Goal: Task Accomplishment & Management: Use online tool/utility

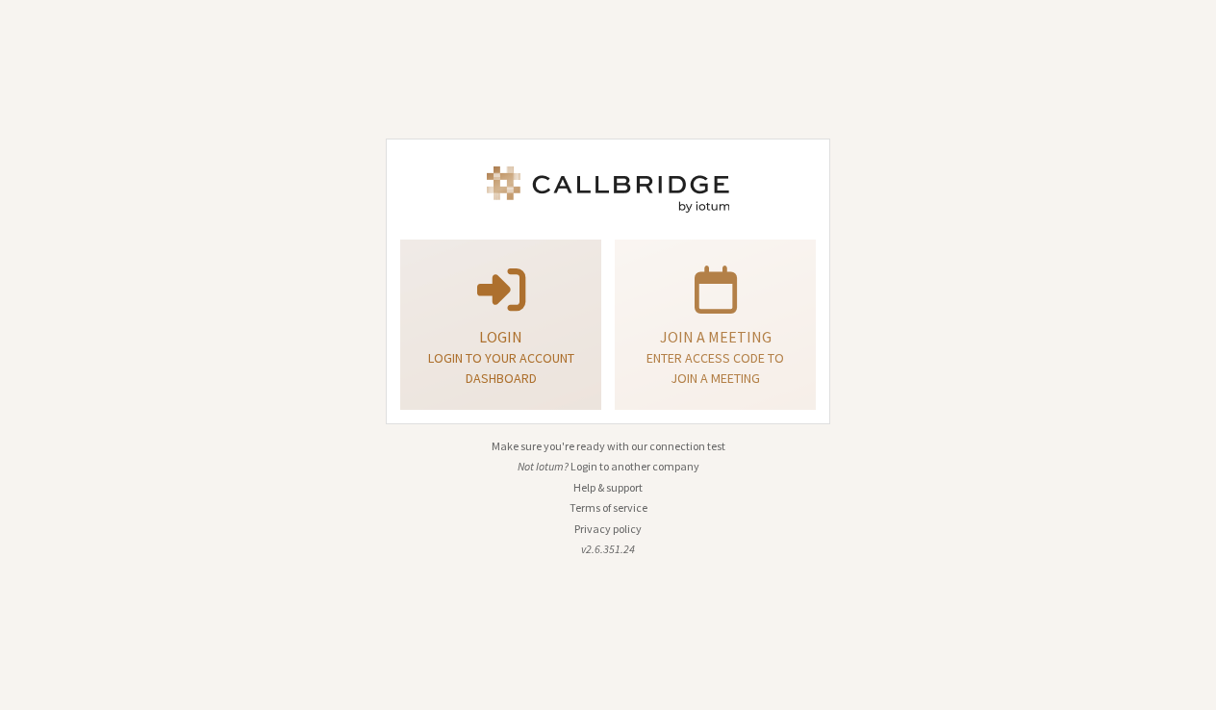
click at [496, 349] on p "Login to your account dashboard" at bounding box center [500, 368] width 153 height 40
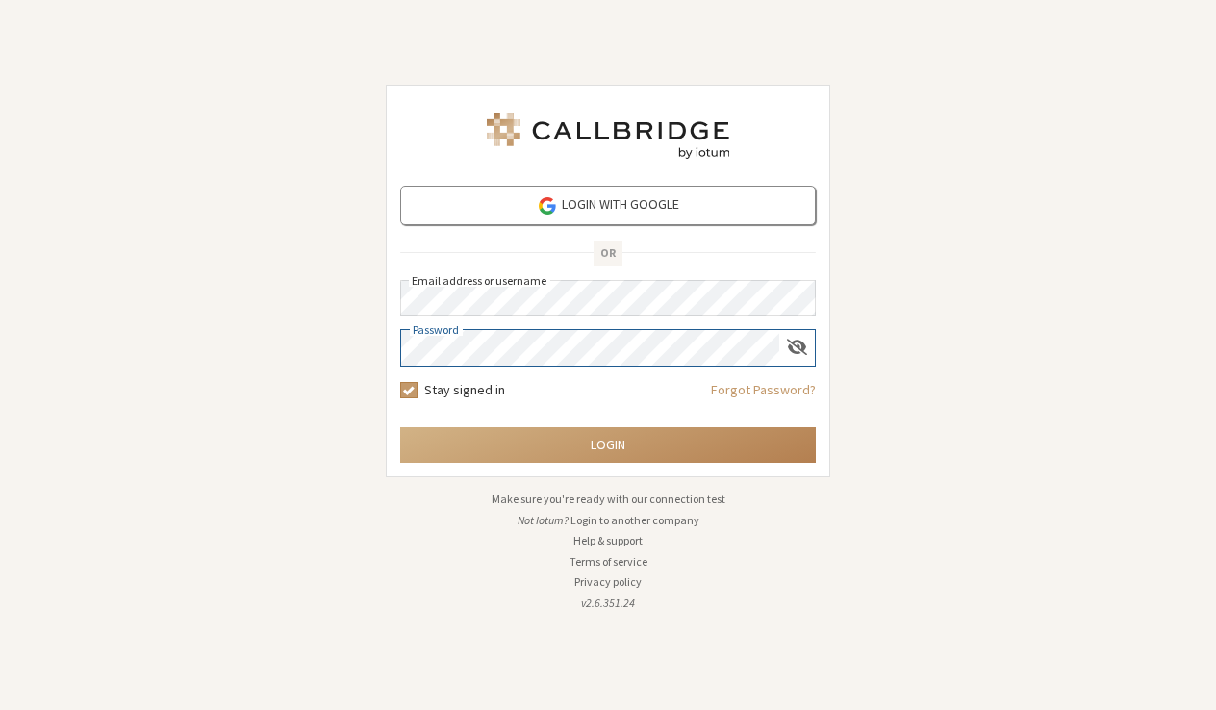
click at [608, 444] on button "Login" at bounding box center [607, 445] width 415 height 36
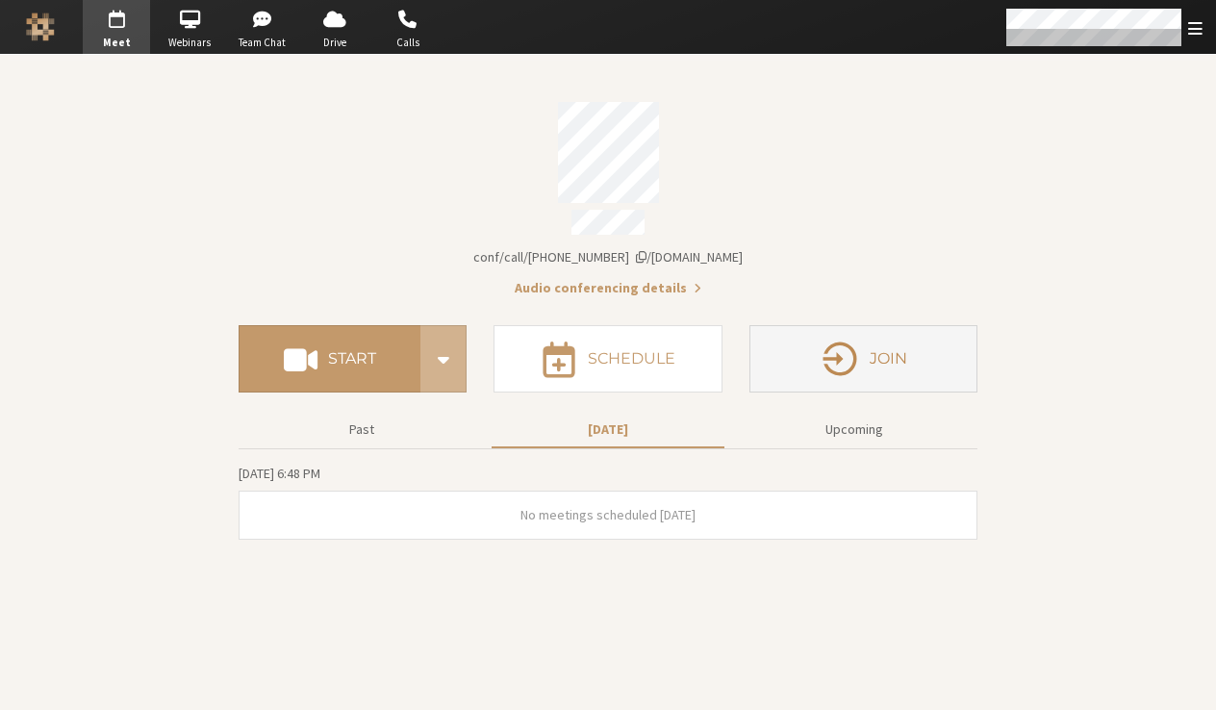
click at [944, 350] on button "Join" at bounding box center [863, 358] width 228 height 67
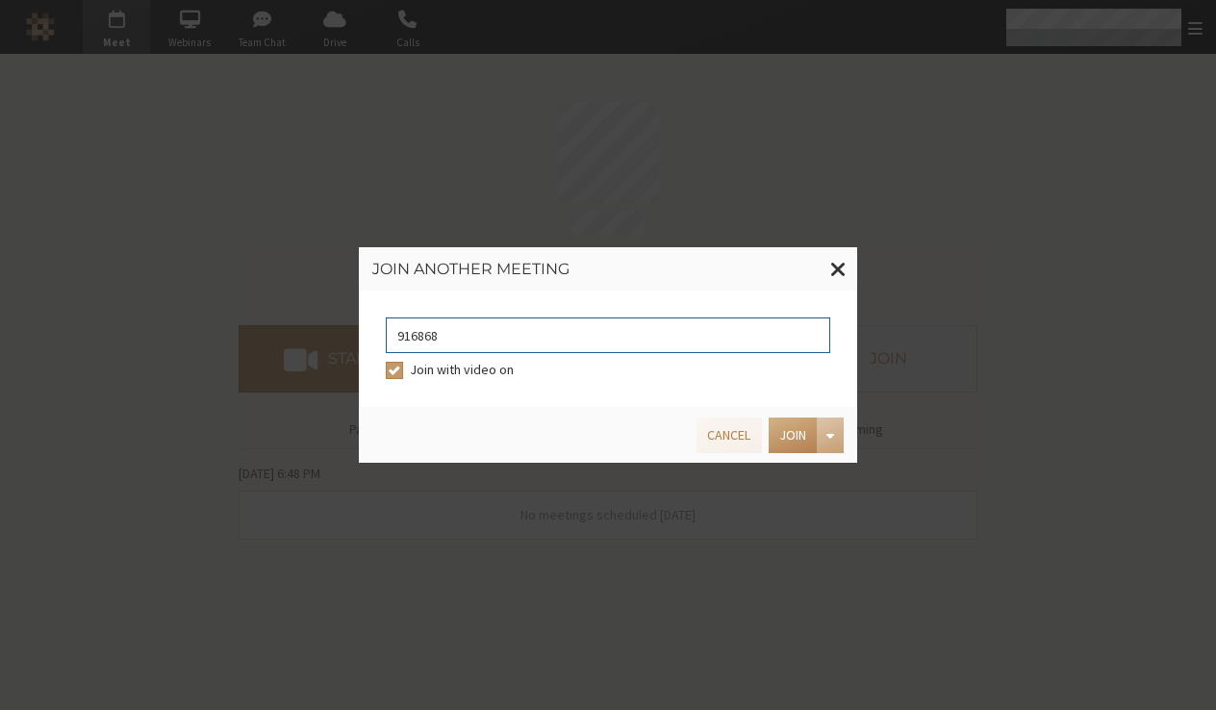
type input "9168685"
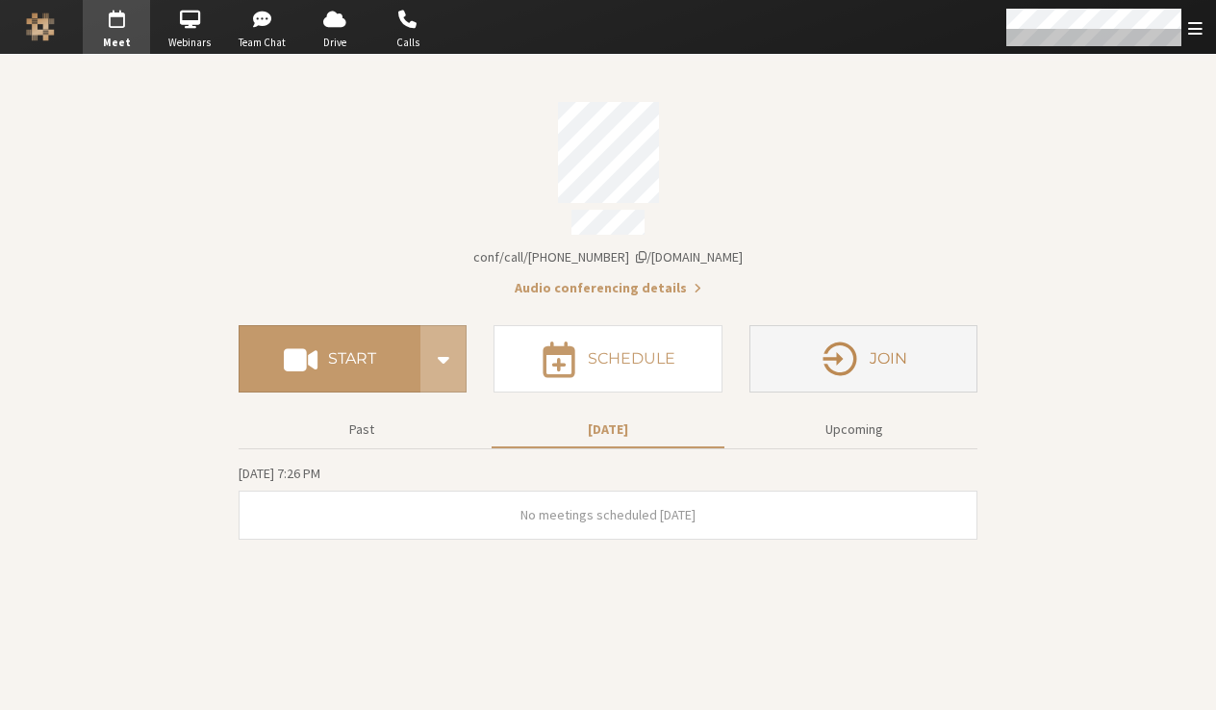
click at [896, 351] on h4 "Join" at bounding box center [888, 358] width 38 height 15
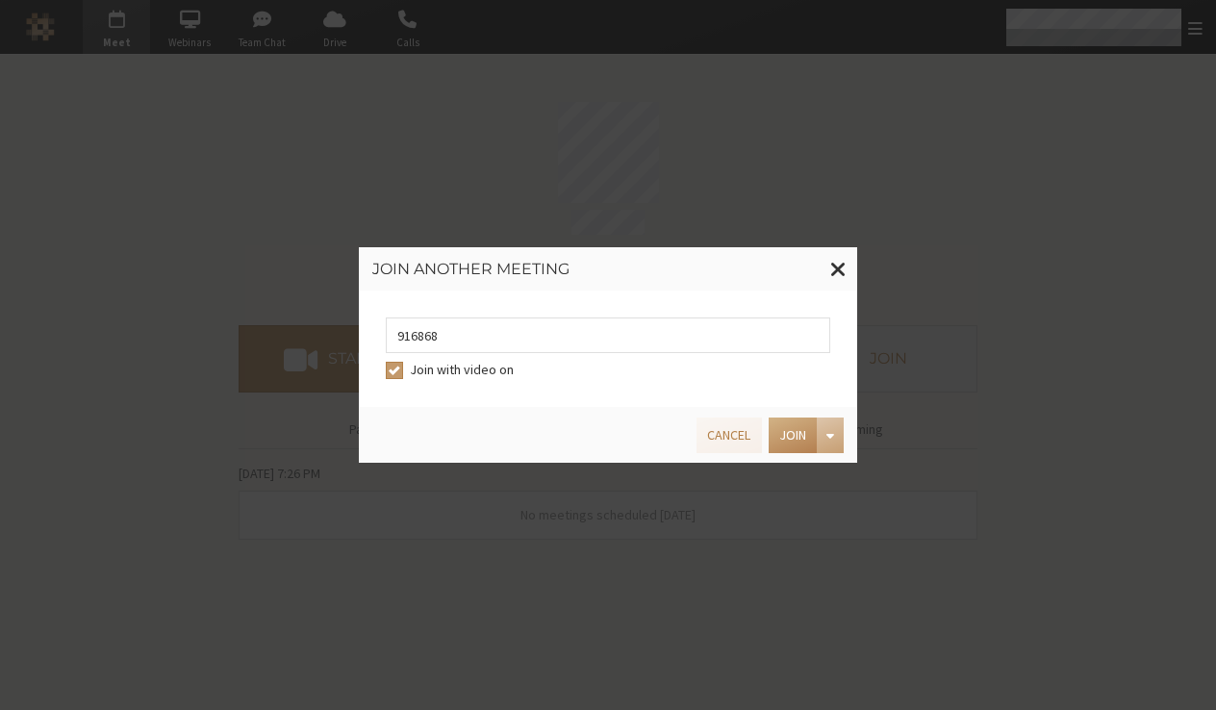
type input "9168685"
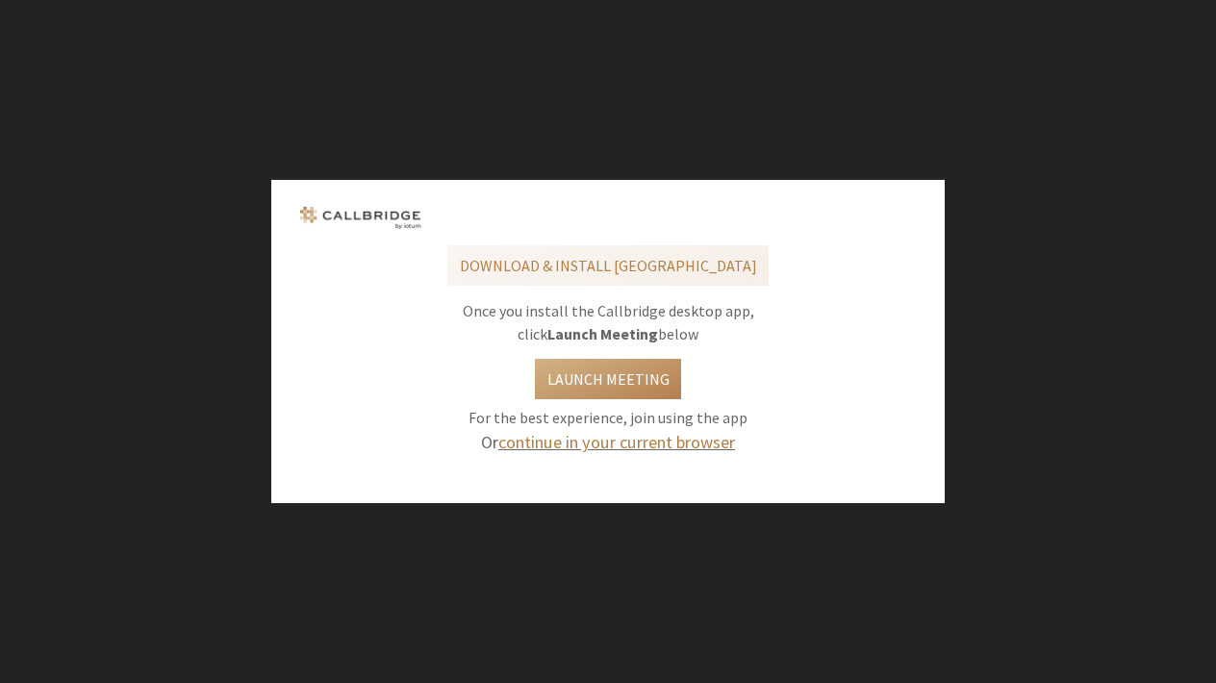
click at [662, 439] on link "continue in your current browser" at bounding box center [616, 442] width 237 height 22
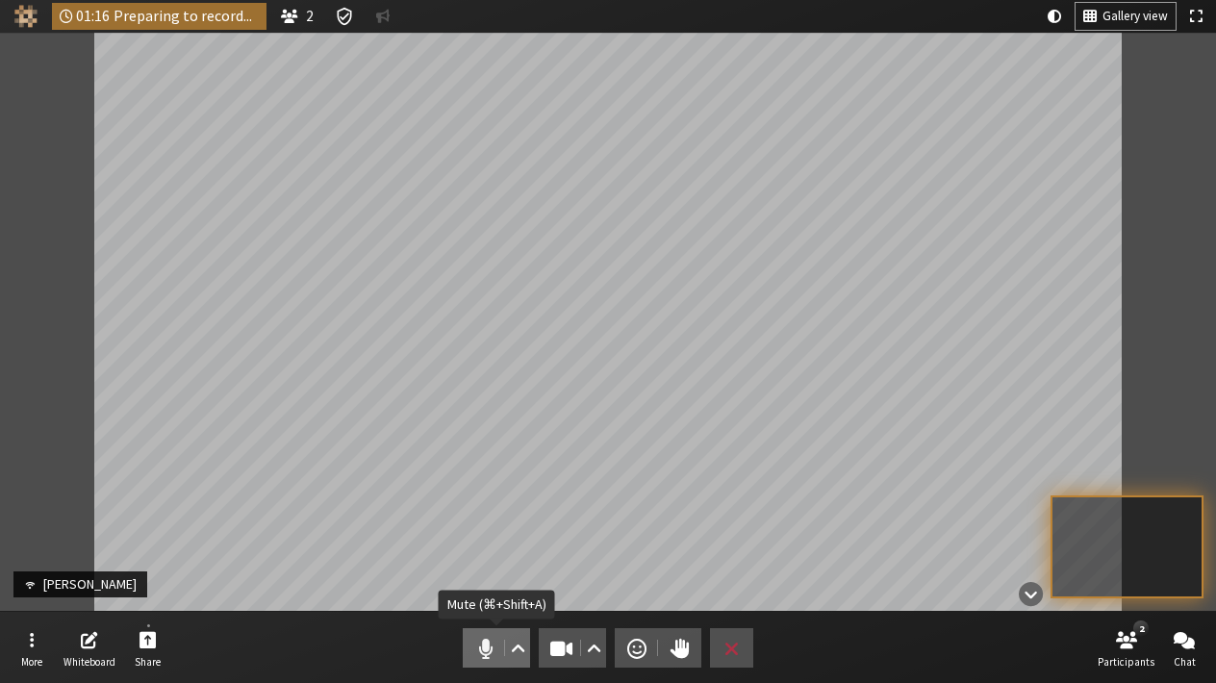
click at [477, 641] on span "Mute (⌘+Shift+A)" at bounding box center [485, 648] width 27 height 27
click at [550, 639] on span "Stop video (⌘+Shift+V)" at bounding box center [561, 648] width 27 height 27
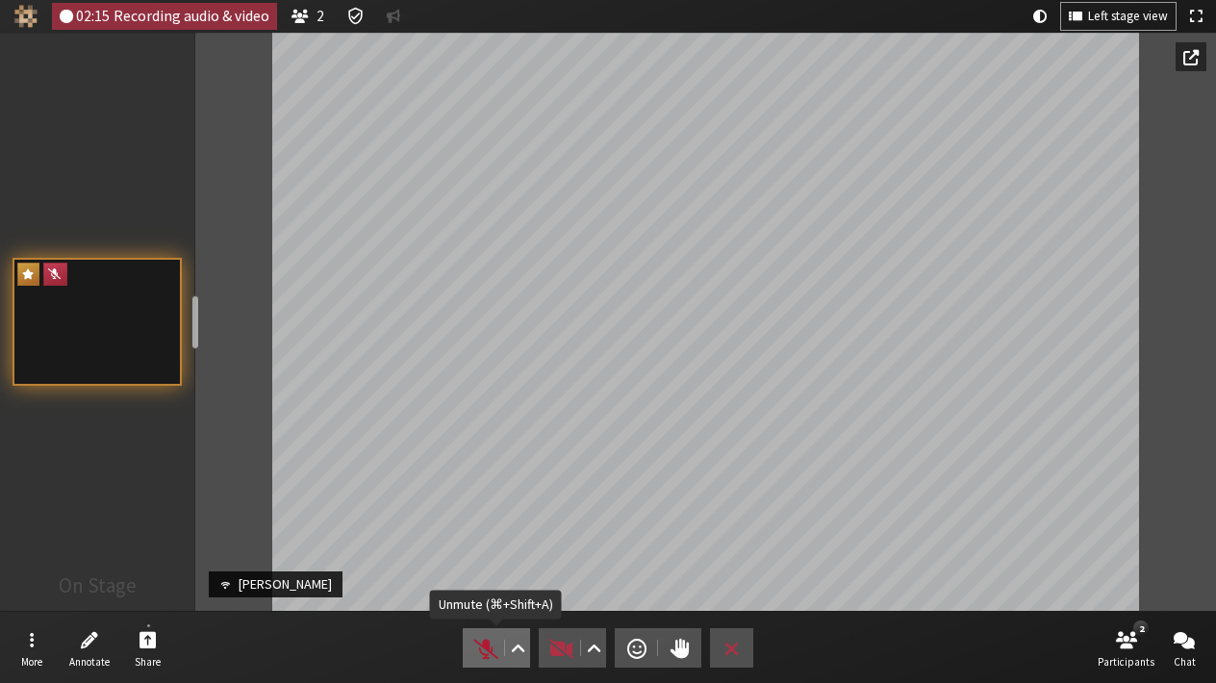
click at [485, 657] on span "Unmute (⌘+Shift+A)" at bounding box center [485, 648] width 27 height 27
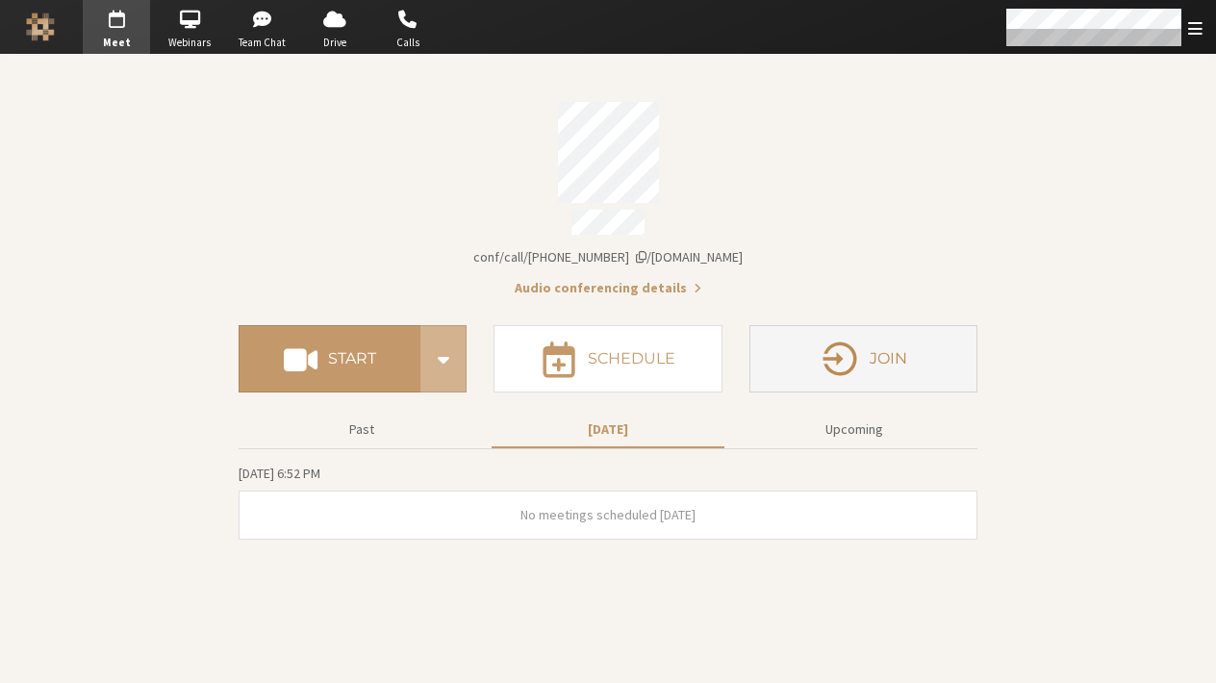
click at [795, 339] on button "Join" at bounding box center [863, 358] width 228 height 67
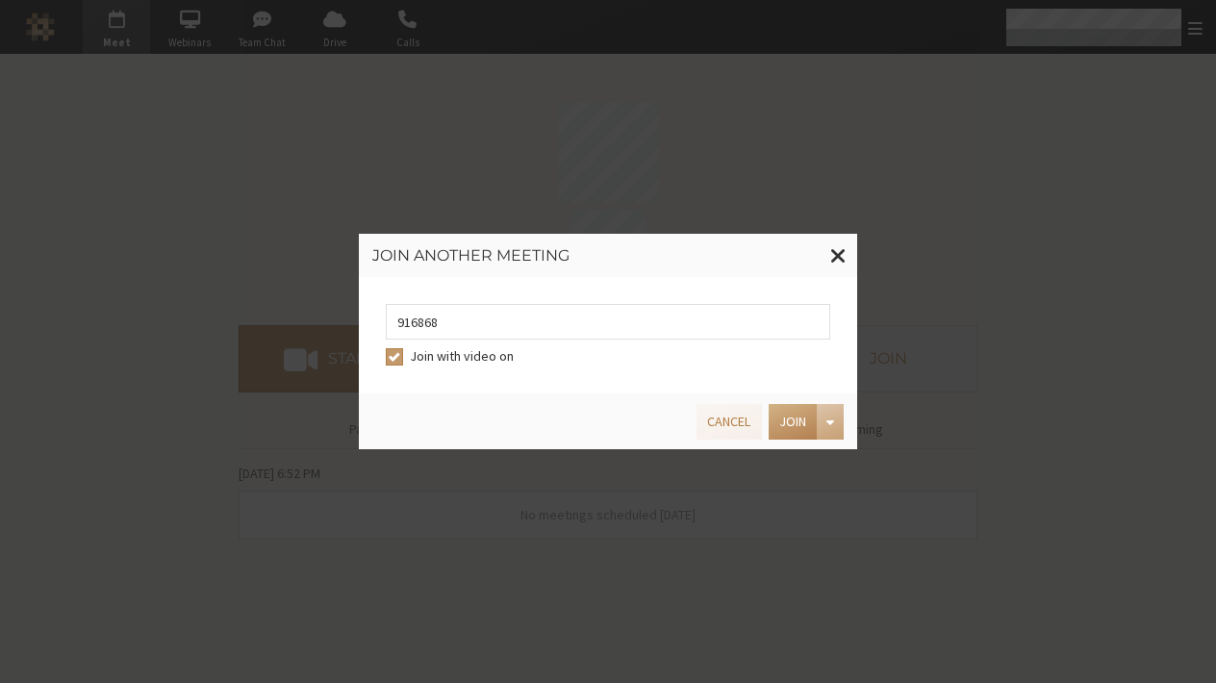
type input "9168685"
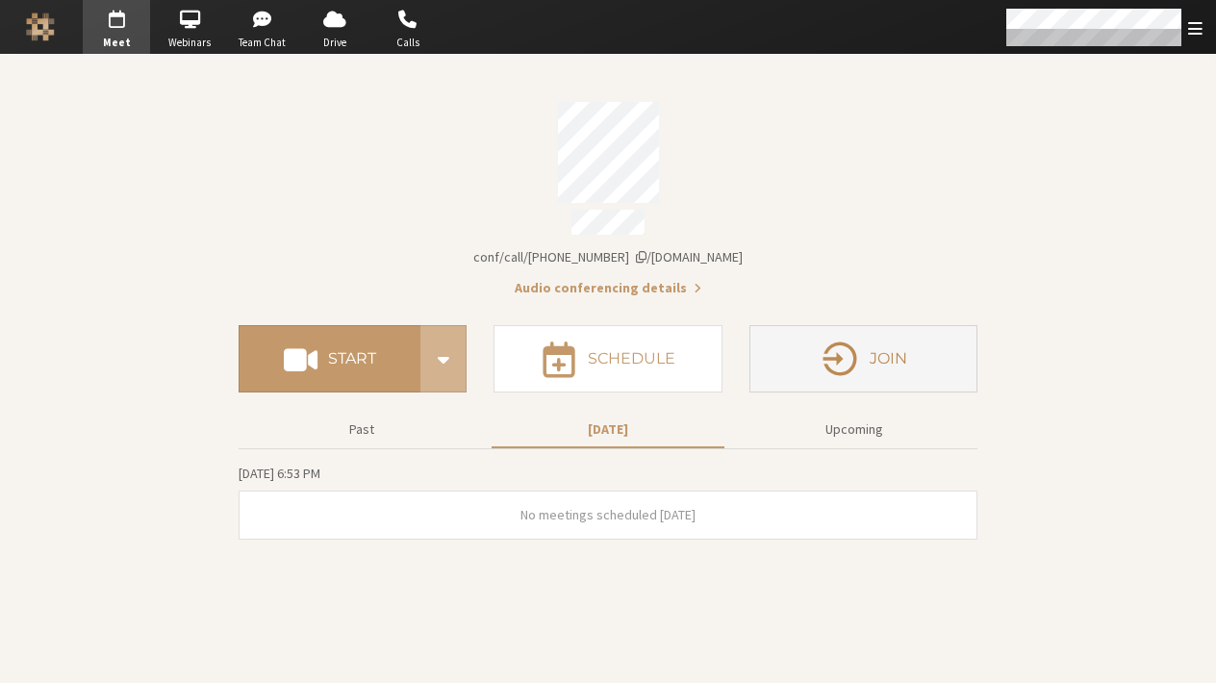
click at [917, 367] on button "Join" at bounding box center [863, 358] width 228 height 67
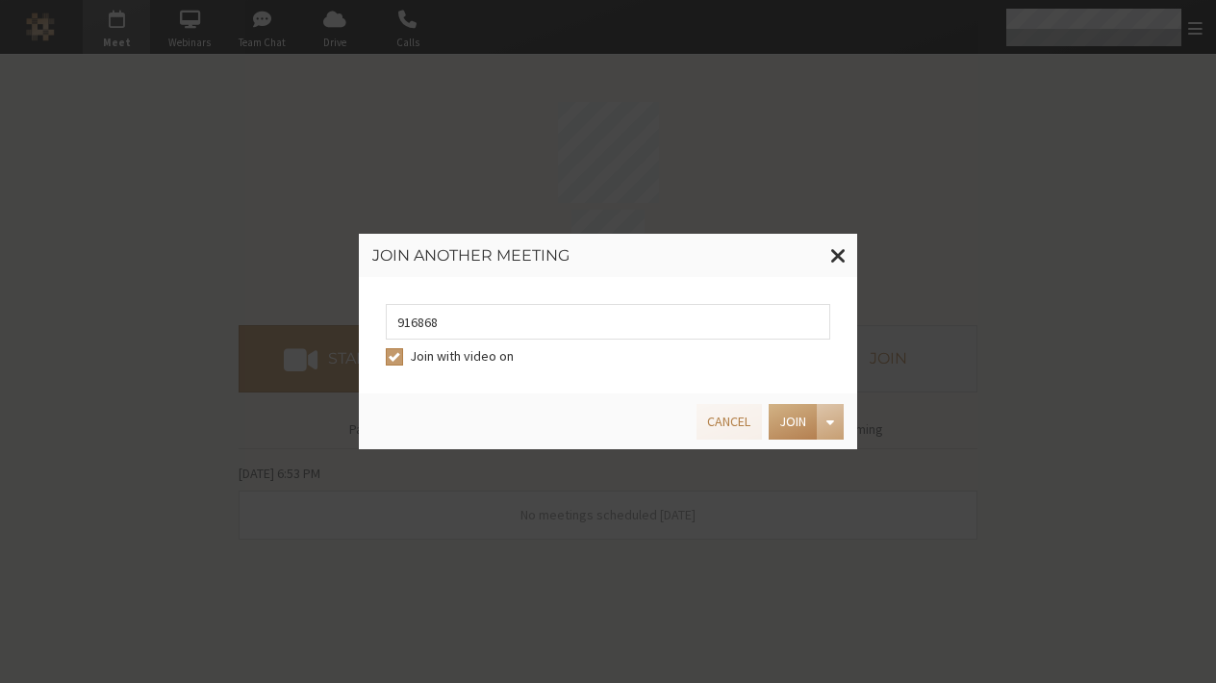
type input "9168685"
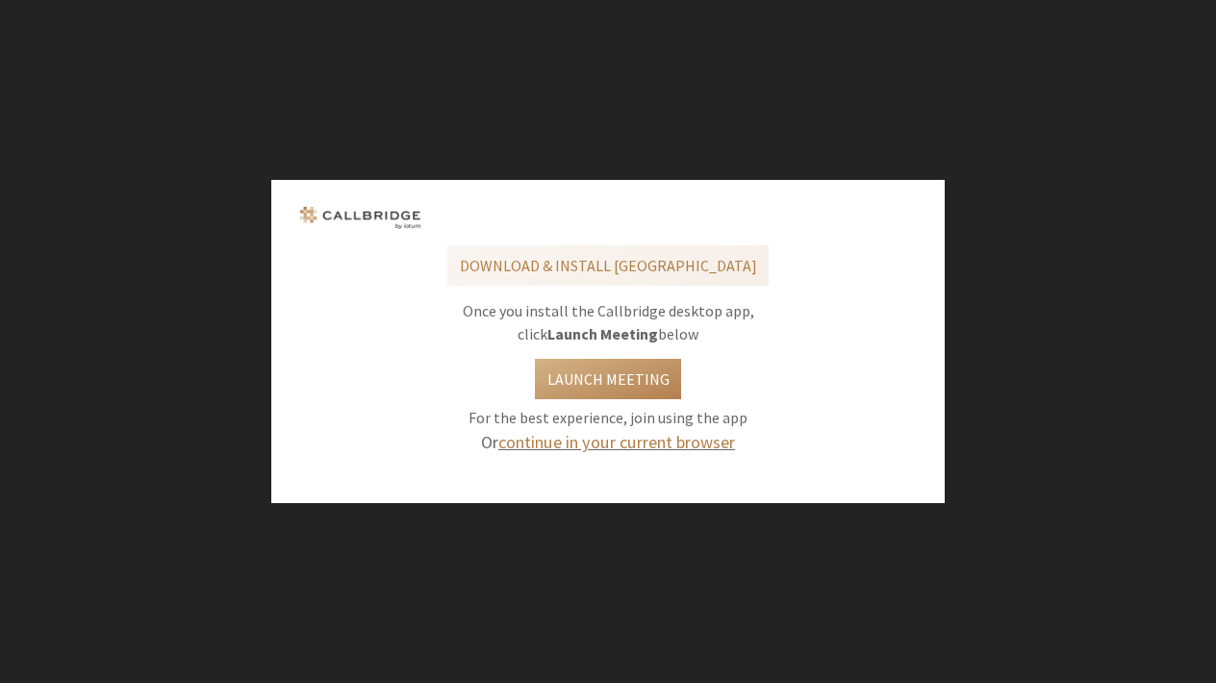
click at [608, 439] on link "continue in your current browser" at bounding box center [616, 442] width 237 height 22
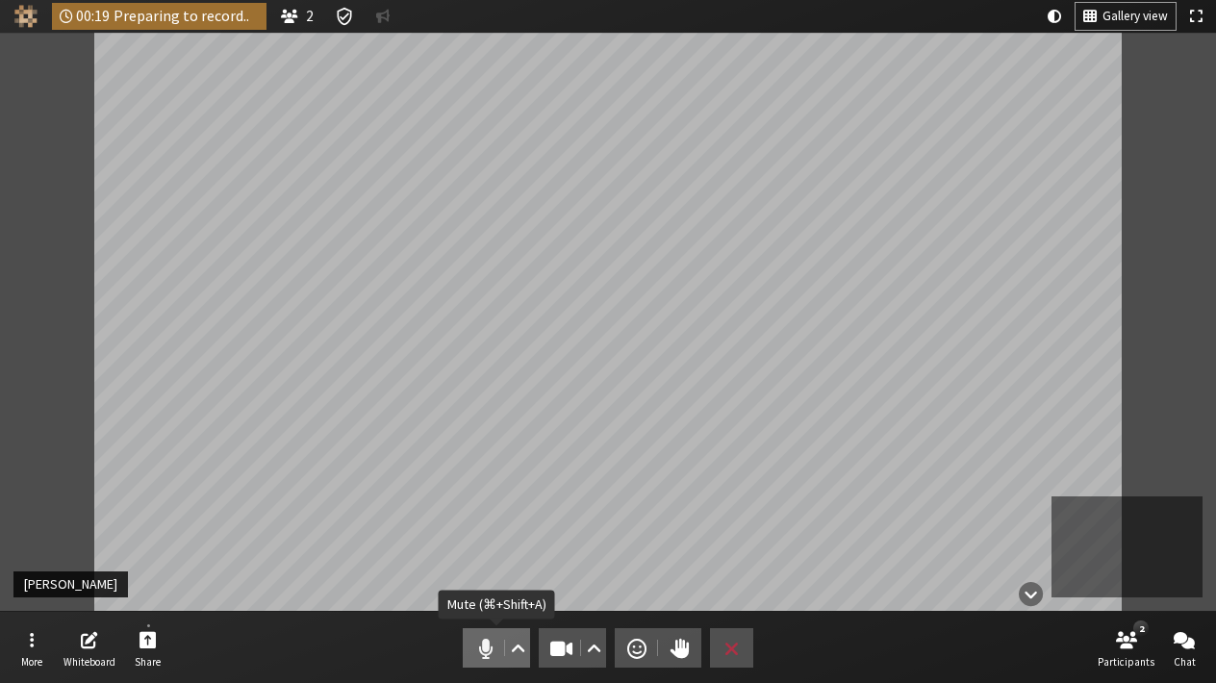
click at [486, 637] on span "Mute (⌘+Shift+A)" at bounding box center [485, 648] width 27 height 27
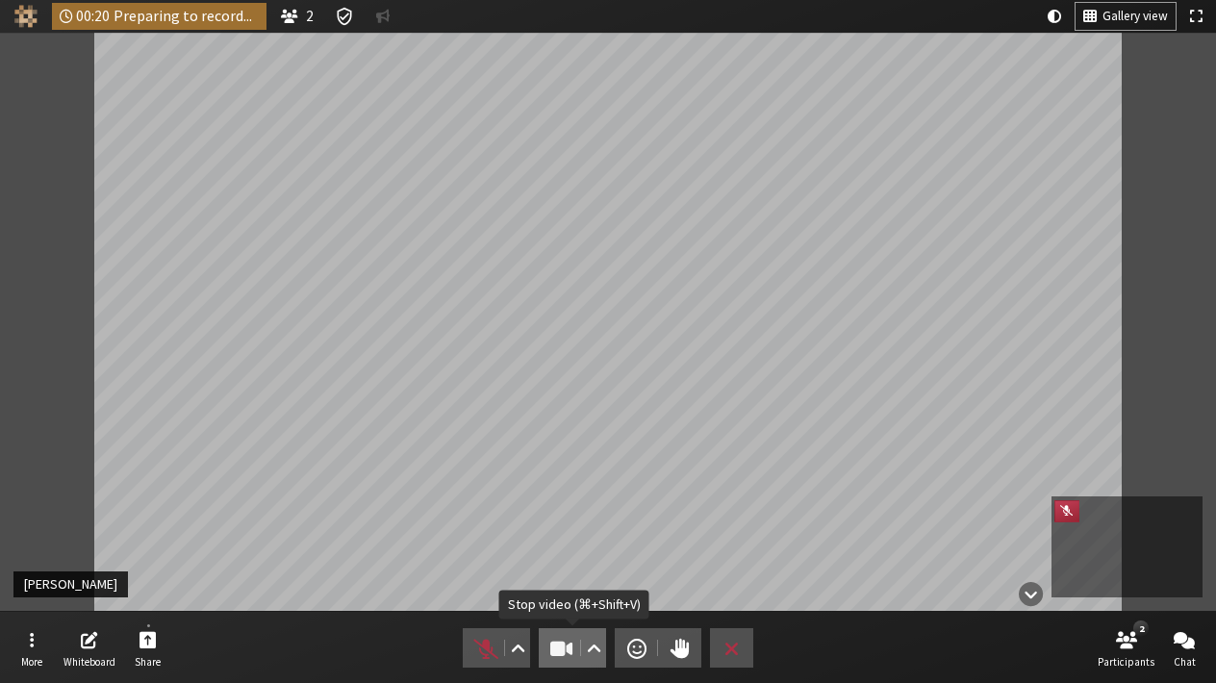
click at [551, 649] on span "Stop video (⌘+Shift+V)" at bounding box center [561, 648] width 27 height 27
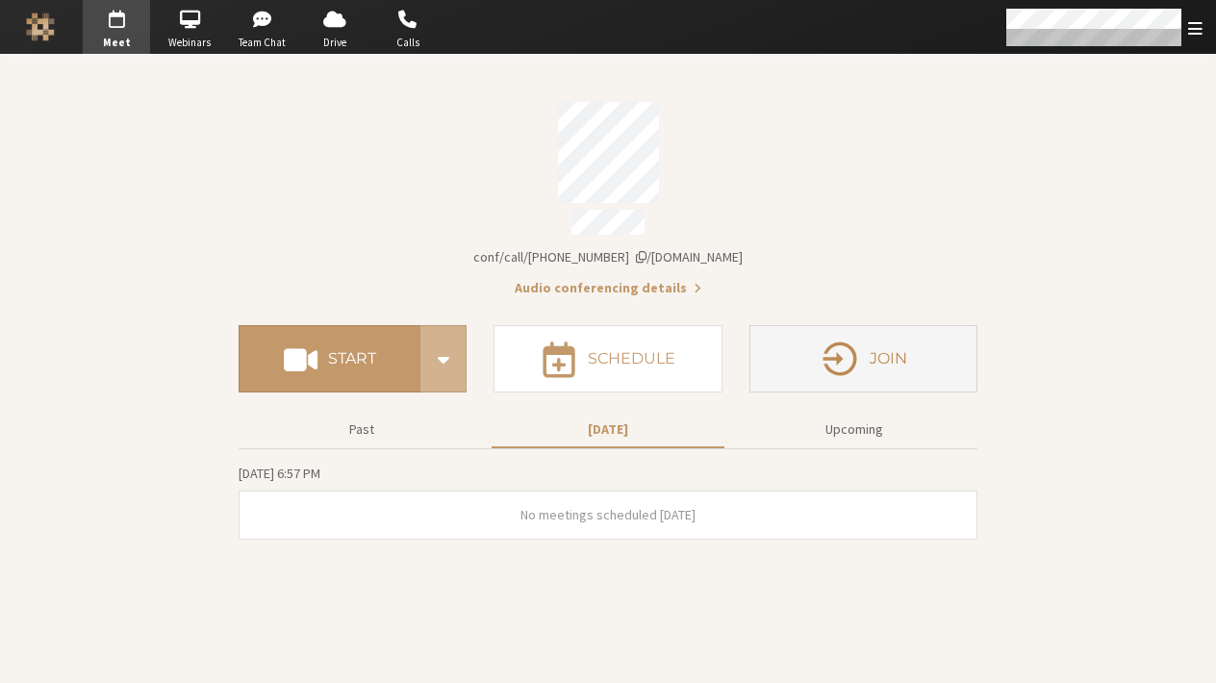
click at [799, 361] on button "Join" at bounding box center [863, 358] width 228 height 67
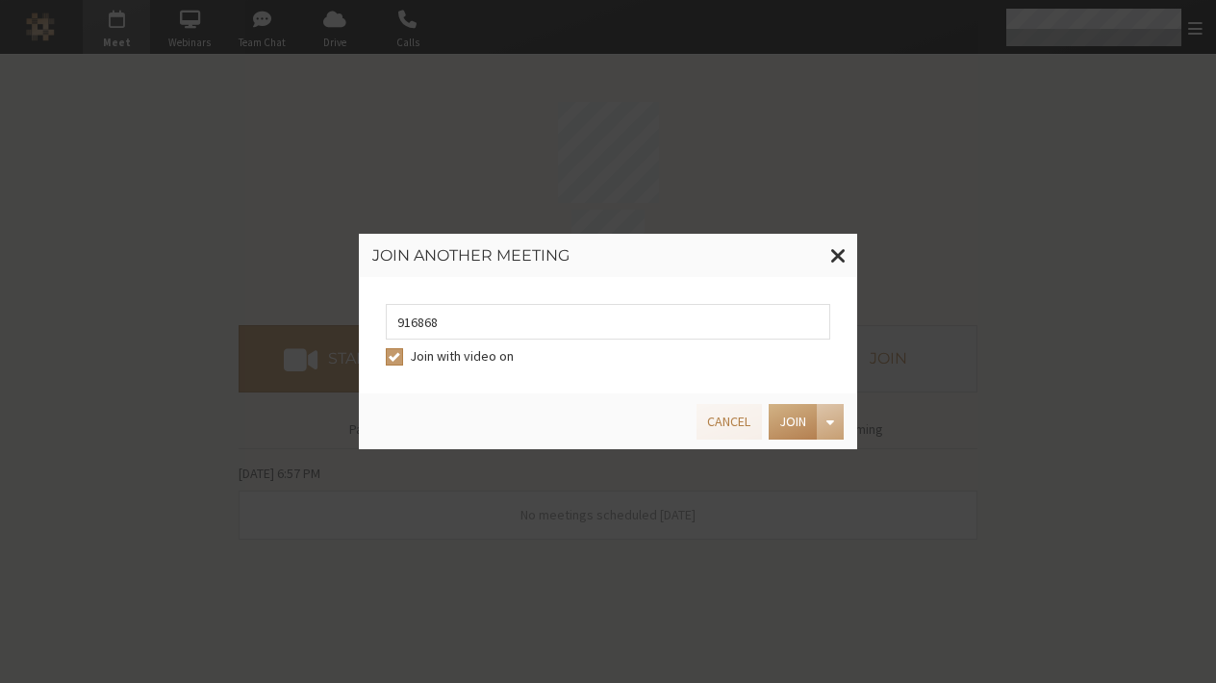
type input "9168685"
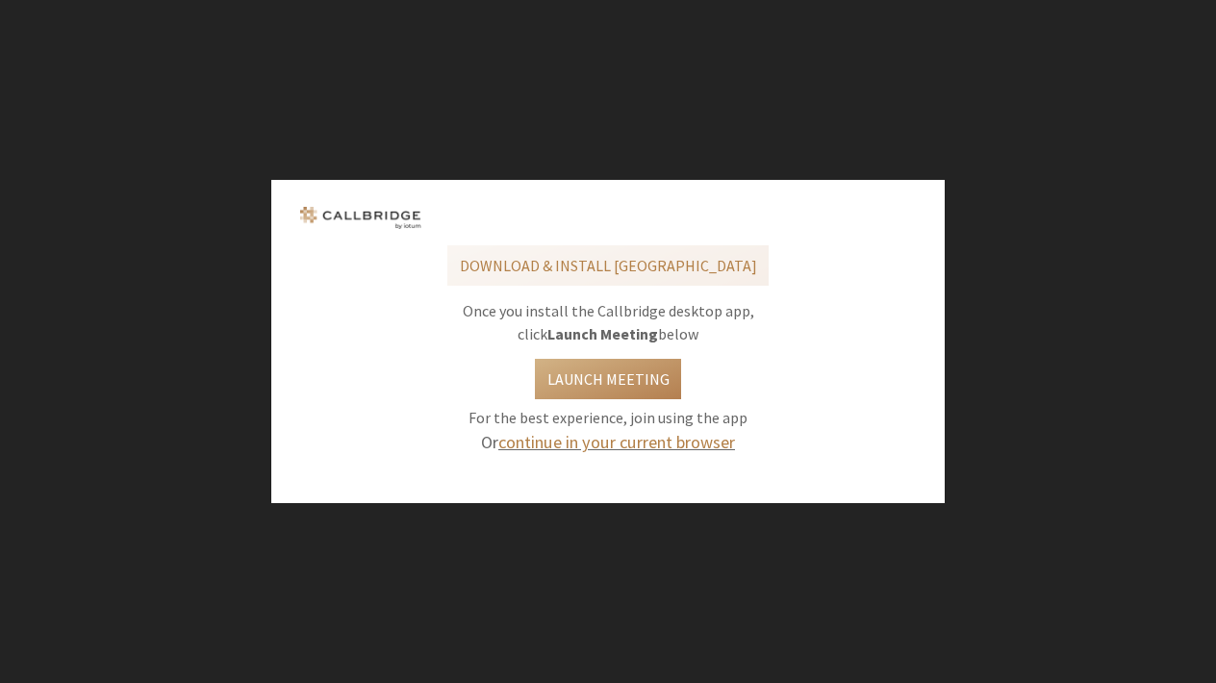
click at [707, 441] on link "continue in your current browser" at bounding box center [616, 442] width 237 height 22
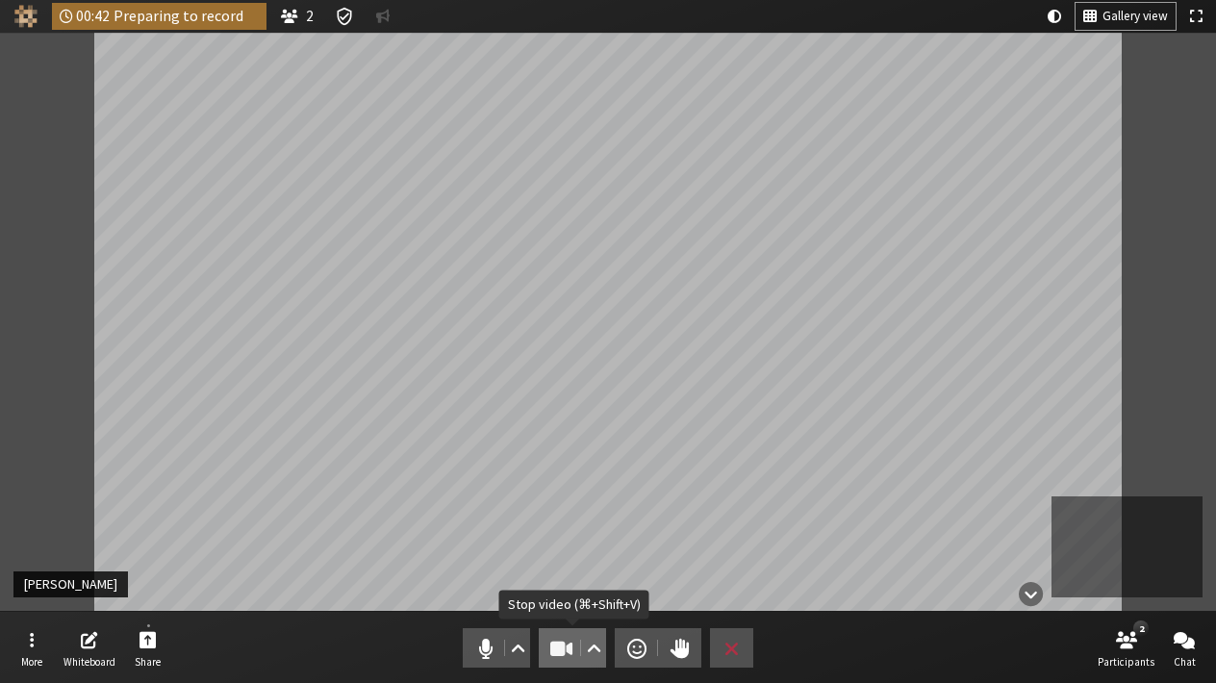
click at [563, 654] on span "Stop video (⌘+Shift+V)" at bounding box center [561, 648] width 27 height 27
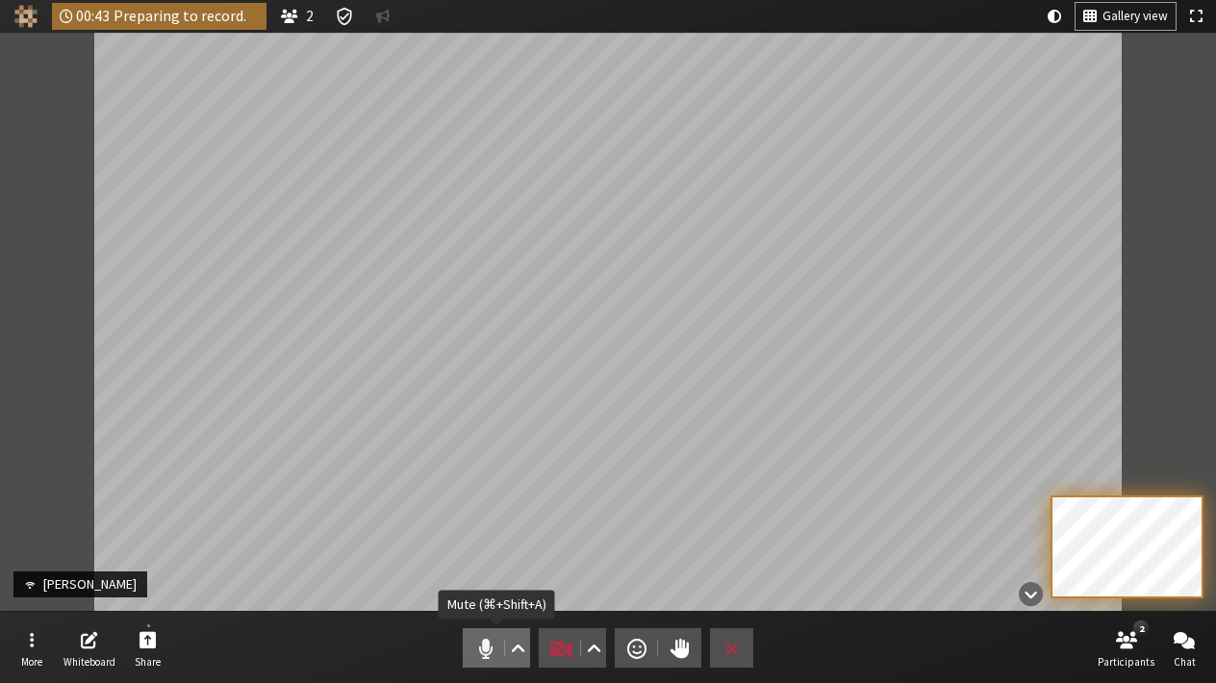
click at [484, 654] on span "Mute (⌘+Shift+A)" at bounding box center [485, 648] width 27 height 27
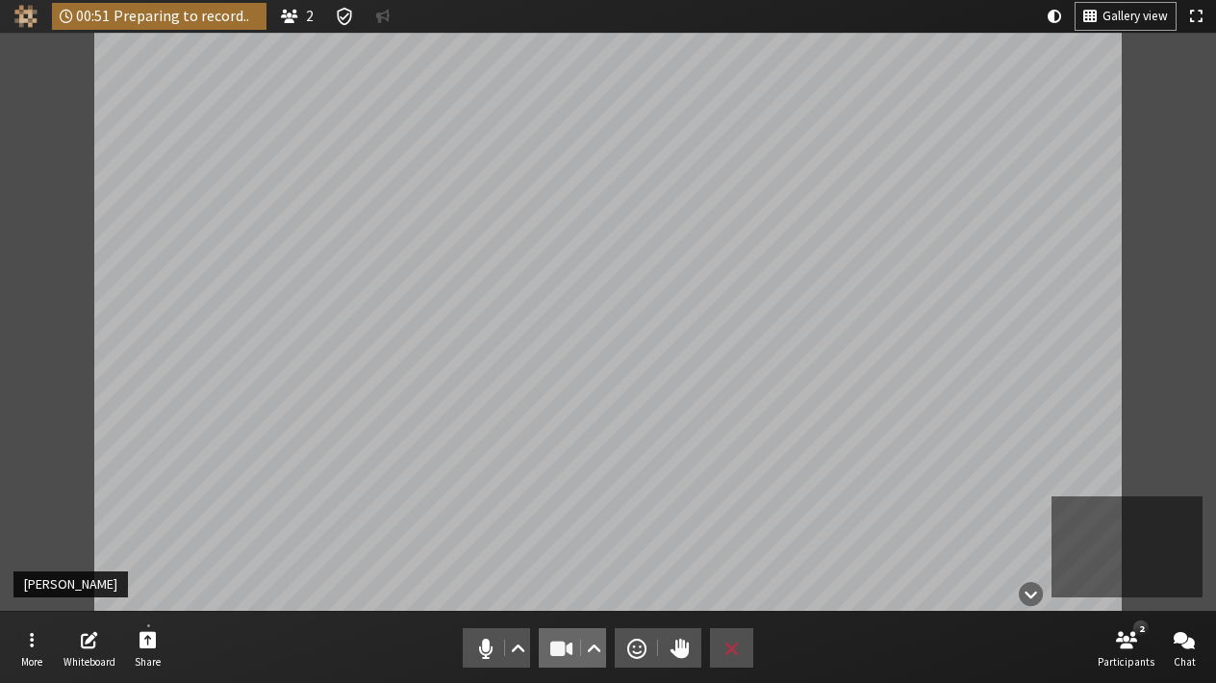
click at [556, 648] on span "Stop video (⌘+Shift+V)" at bounding box center [561, 648] width 27 height 27
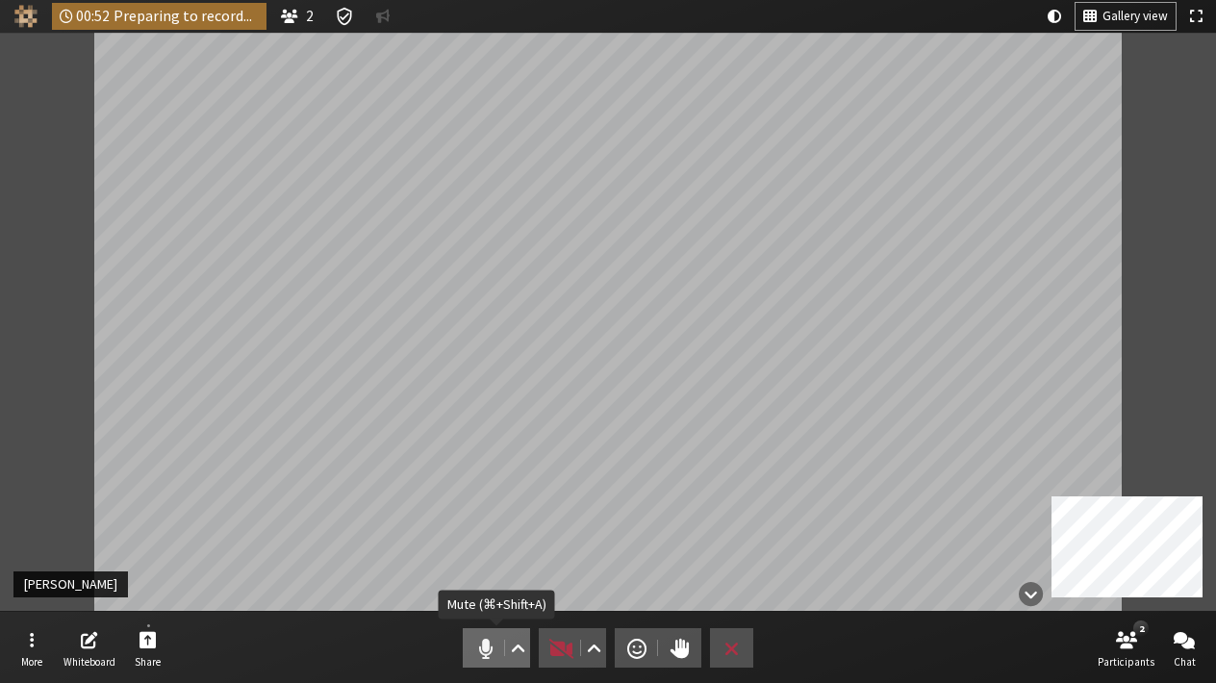
click at [485, 650] on span "Mute (⌘+Shift+A)" at bounding box center [485, 648] width 27 height 27
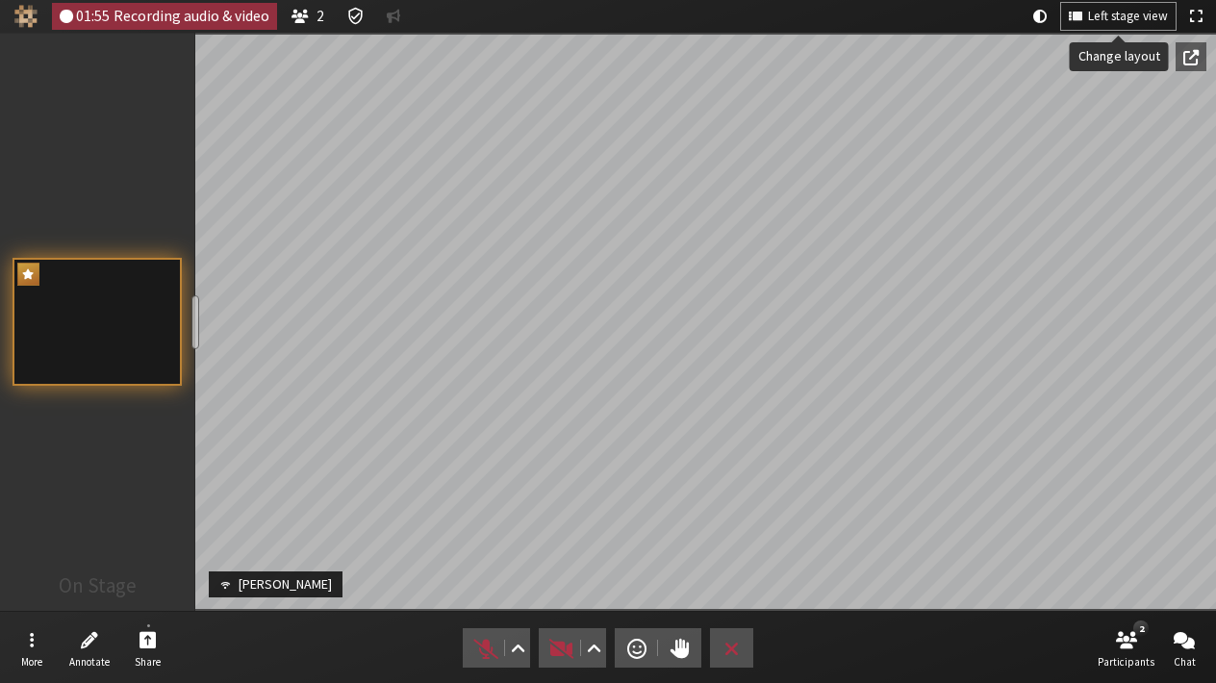
click at [1099, 21] on span "Left stage view" at bounding box center [1128, 17] width 80 height 14
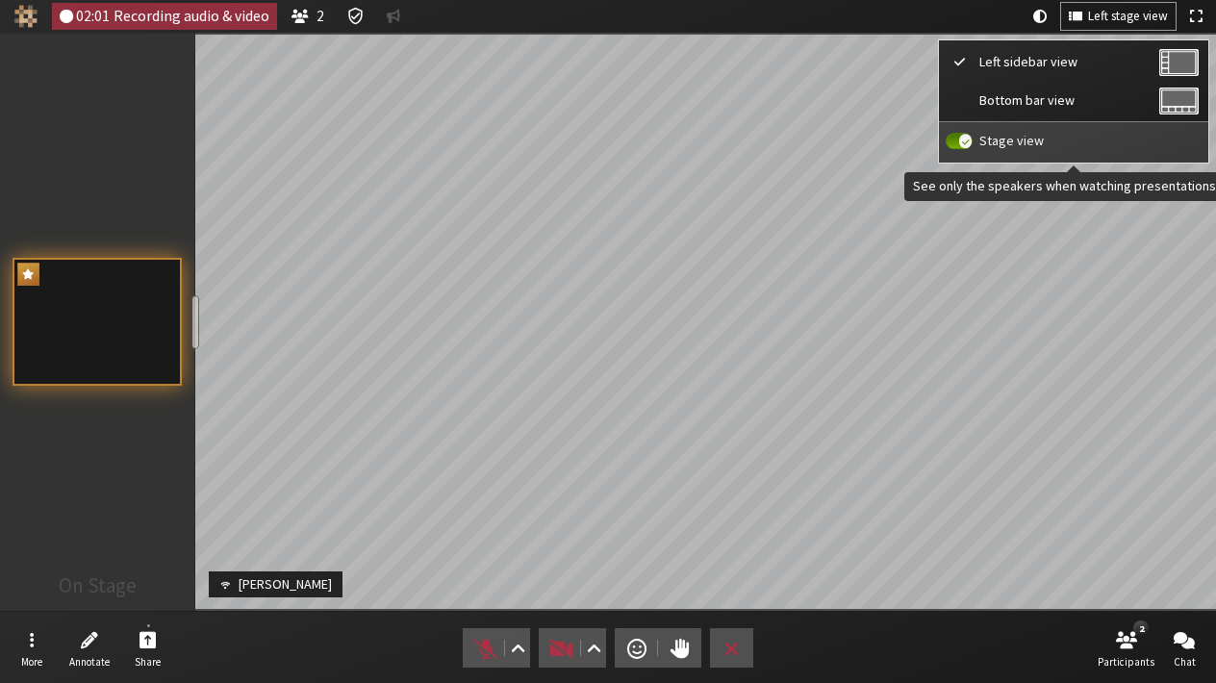
click at [955, 146] on input "Stage view" at bounding box center [958, 141] width 27 height 17
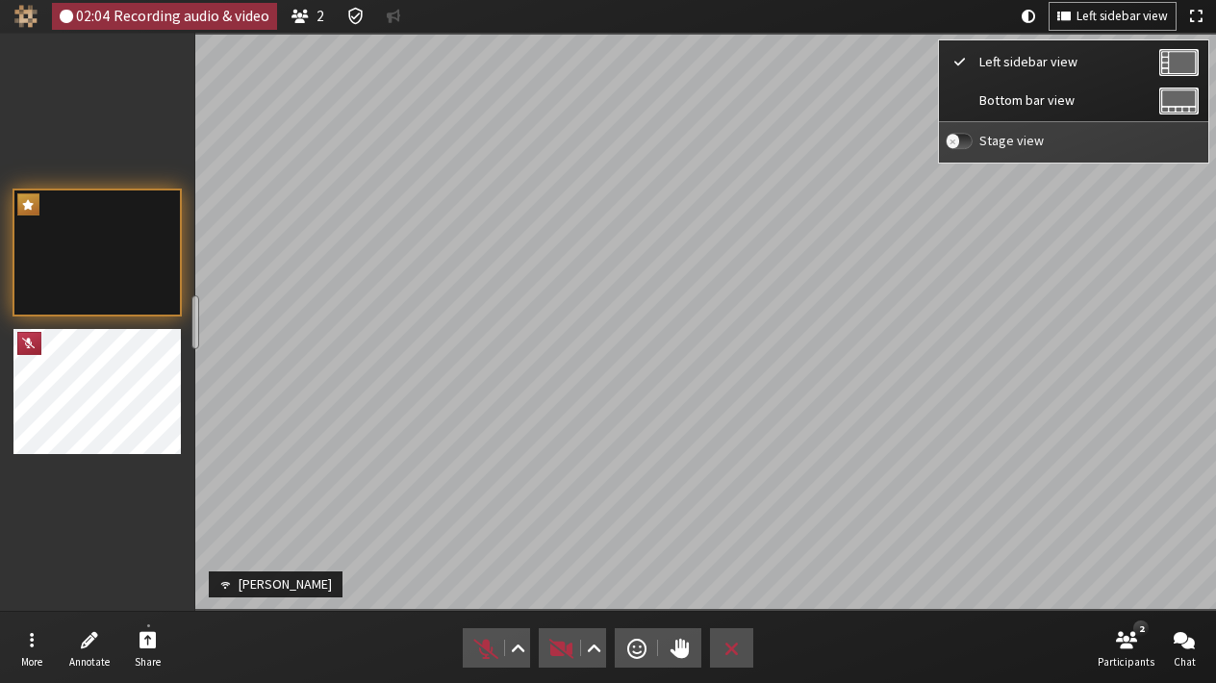
click at [955, 146] on input "Stage view" at bounding box center [958, 141] width 27 height 17
checkbox input "true"
